Goal: Task Accomplishment & Management: Use online tool/utility

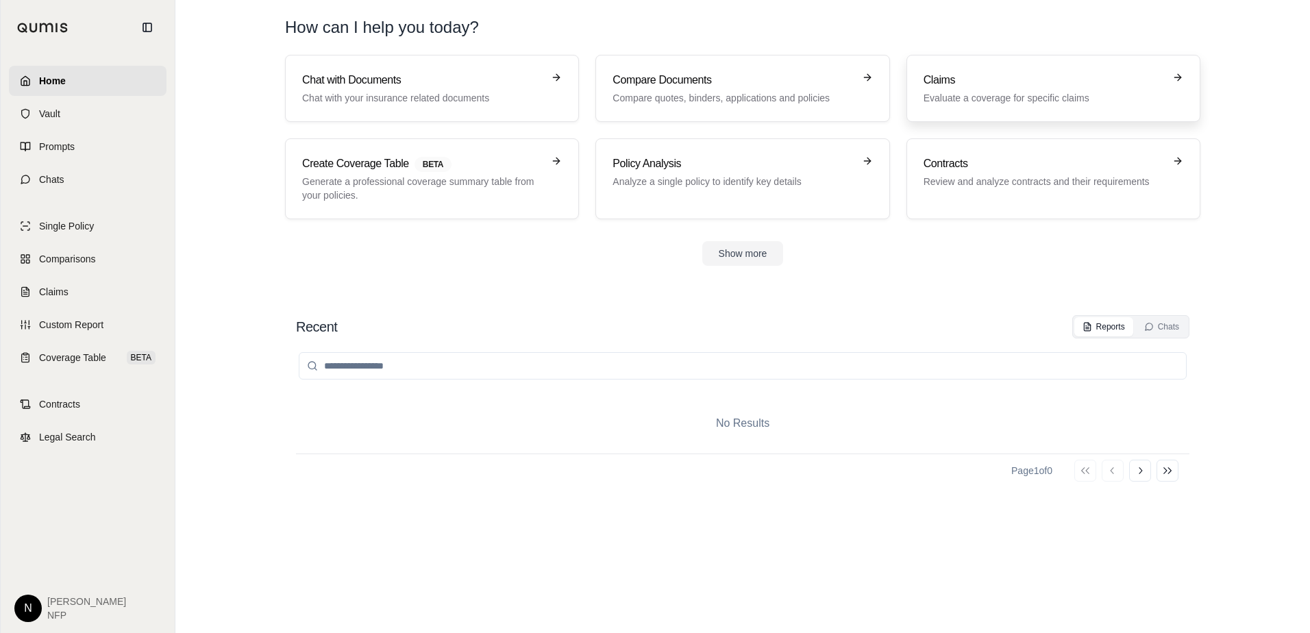
click at [944, 95] on p "Evaluate a coverage for specific claims" at bounding box center [1043, 98] width 240 height 14
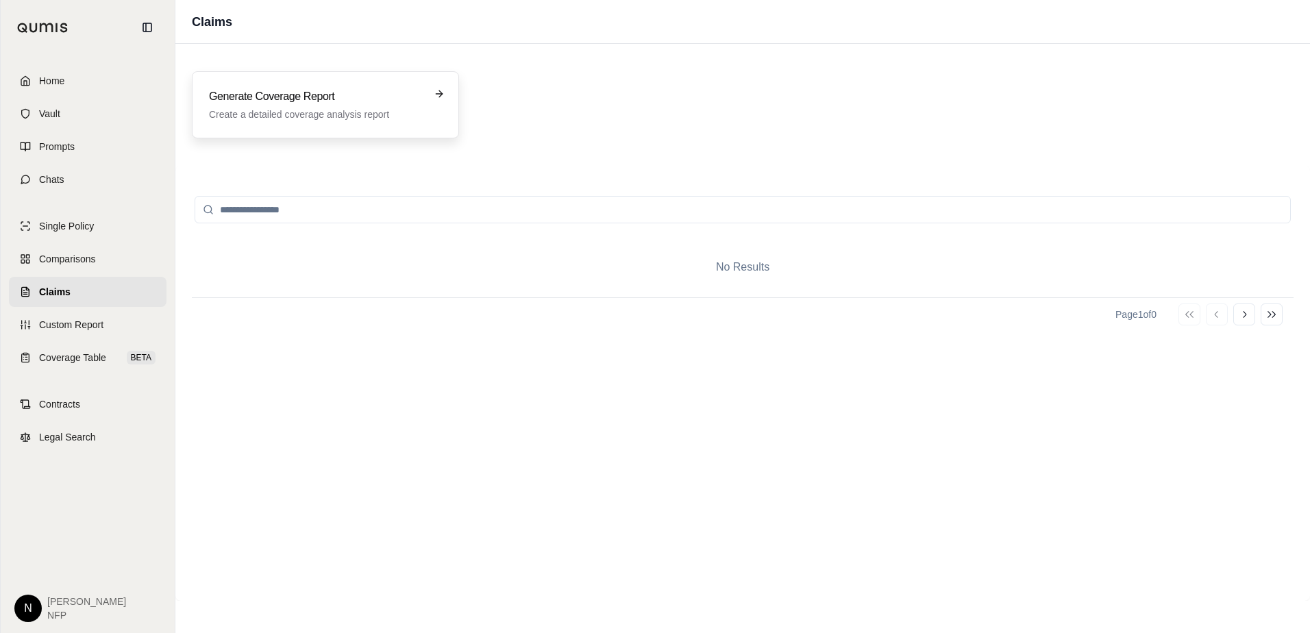
click at [347, 110] on p "Create a detailed coverage analysis report" at bounding box center [316, 115] width 214 height 14
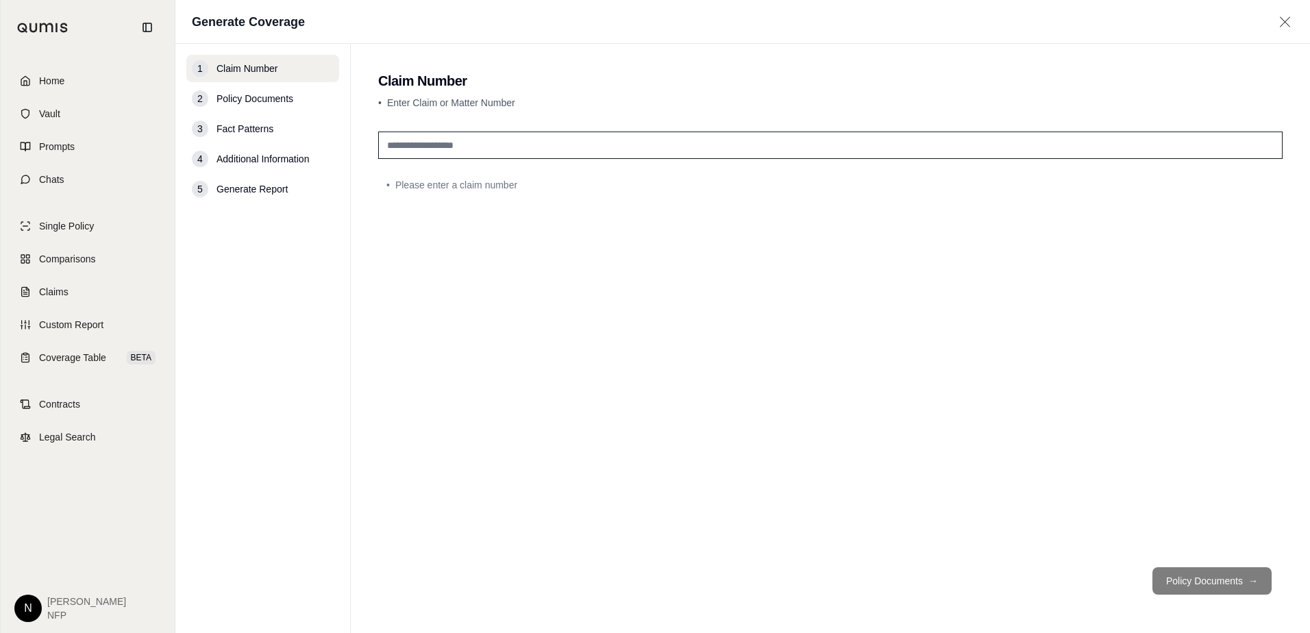
click at [51, 27] on img at bounding box center [42, 28] width 51 height 10
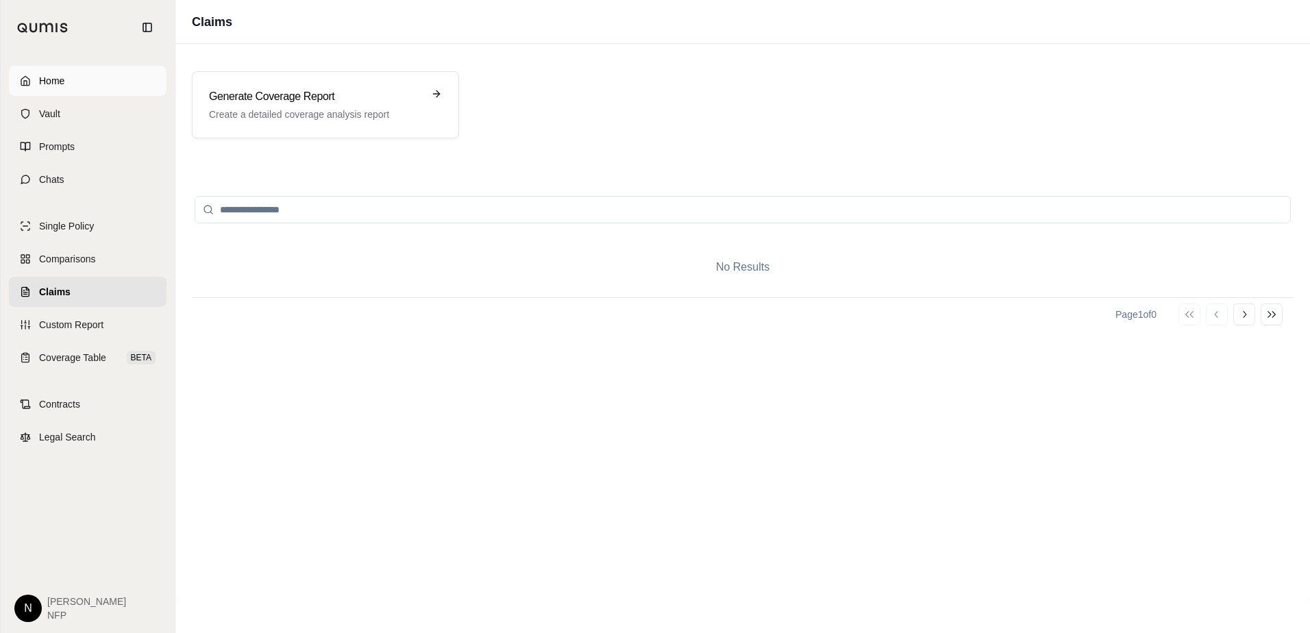
click at [64, 84] on span "Home" at bounding box center [51, 81] width 25 height 14
